Goal: Browse casually: Explore the website without a specific task or goal

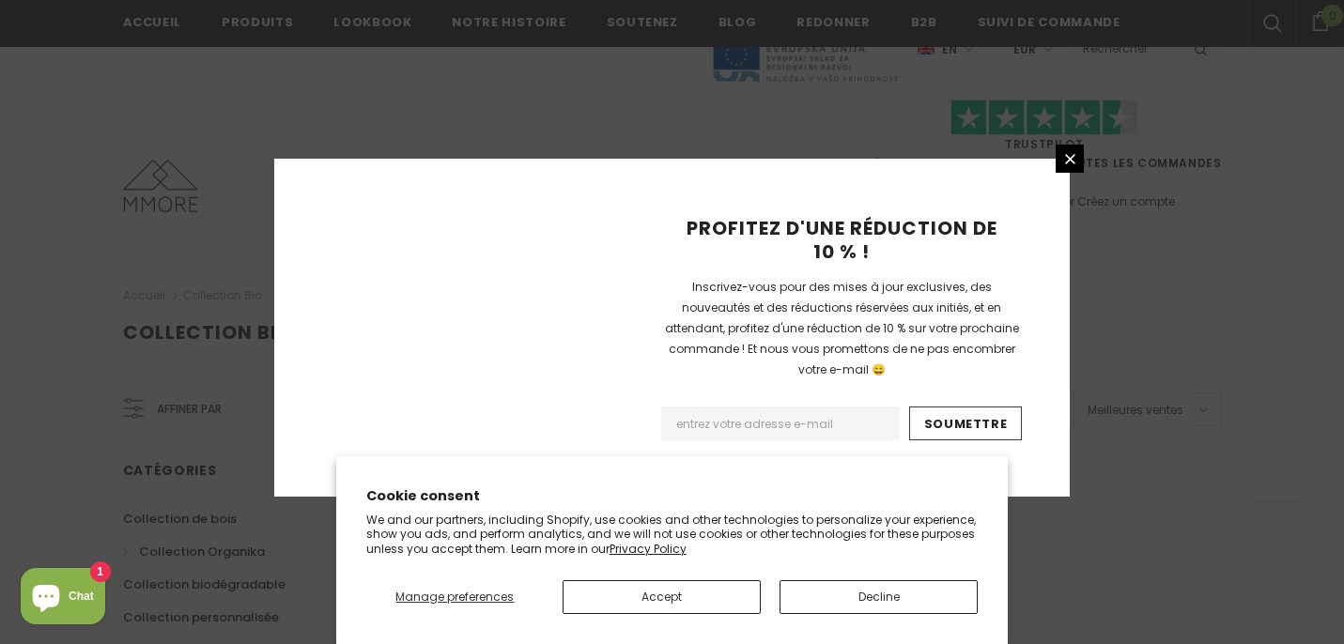
scroll to position [1326, 0]
